Goal: Task Accomplishment & Management: Manage account settings

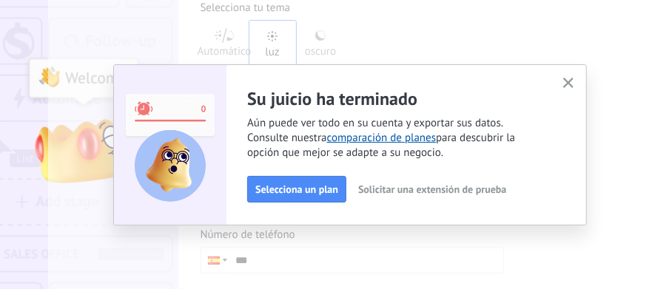
click at [425, 184] on span "Solicitar una extensión de prueba" at bounding box center [432, 189] width 148 height 10
